Goal: Find specific page/section: Find specific page/section

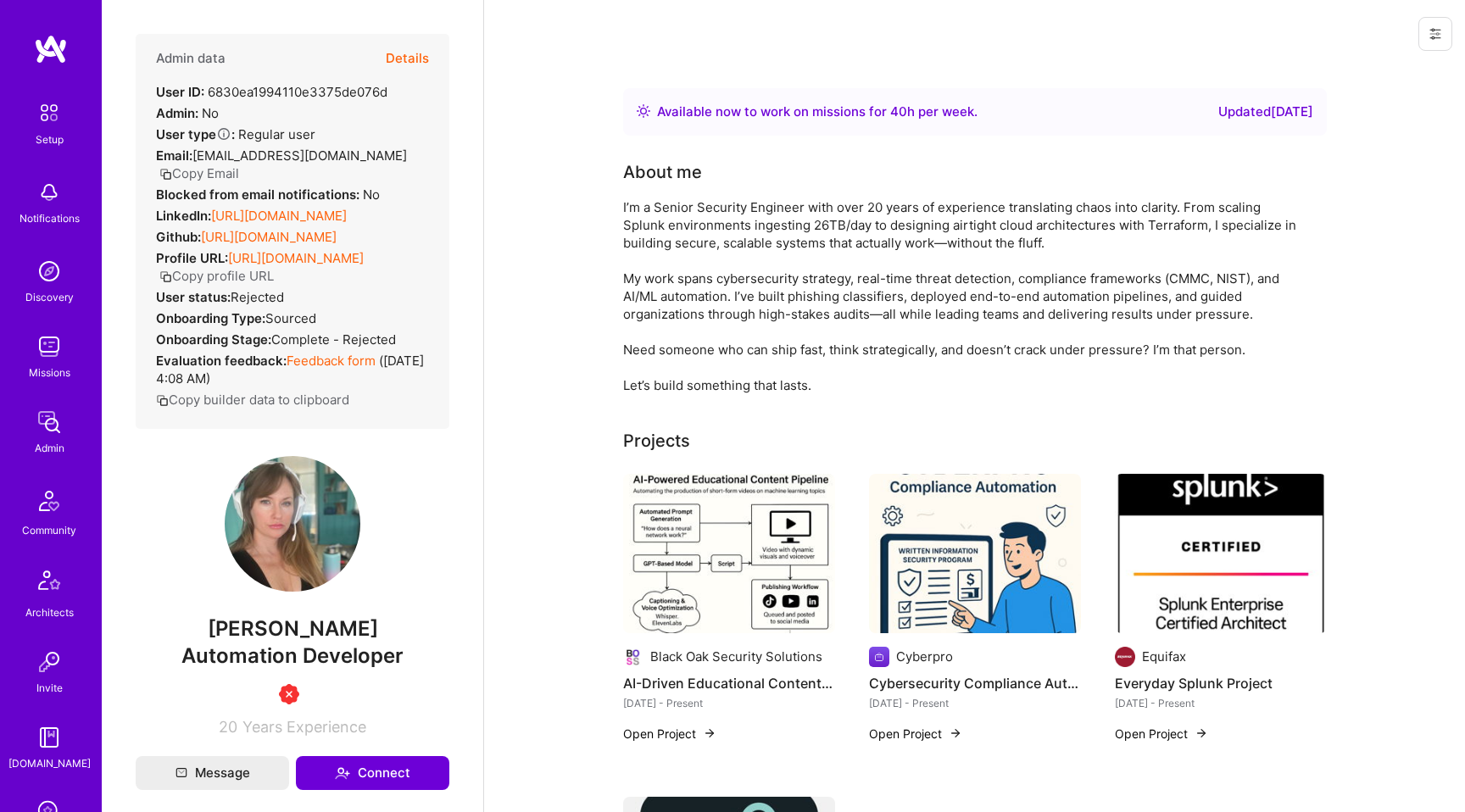
click at [290, 497] on img at bounding box center [292, 523] width 136 height 136
click at [304, 529] on img at bounding box center [292, 523] width 136 height 136
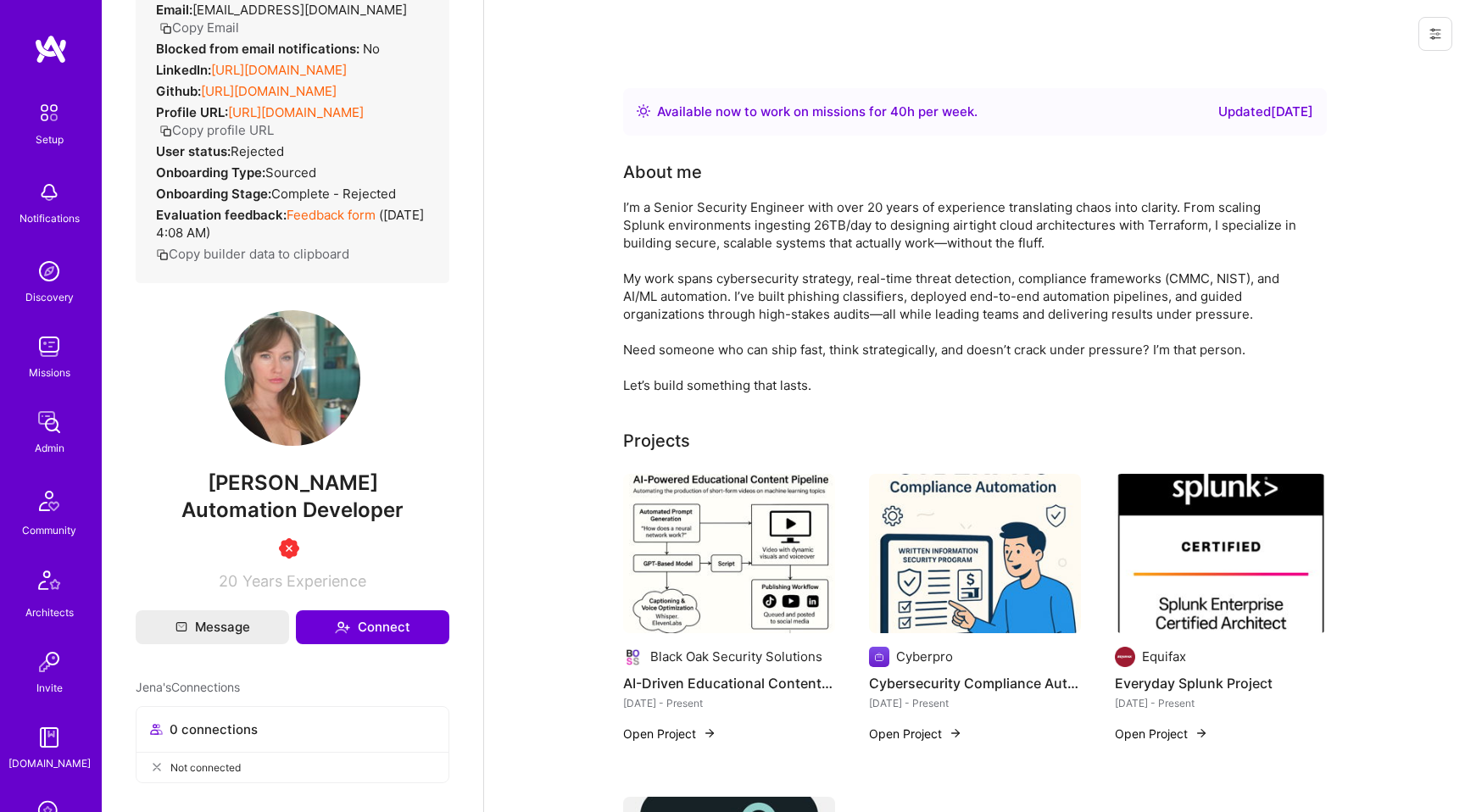
click at [1441, 51] on div at bounding box center [1432, 33] width 66 height 68
click at [1438, 39] on icon at bounding box center [1436, 34] width 14 height 14
click at [1199, 299] on div "I’m a Senior Security Engineer with over 20 years of experience translating cha…" at bounding box center [962, 296] width 678 height 196
